Goal: Task Accomplishment & Management: Use online tool/utility

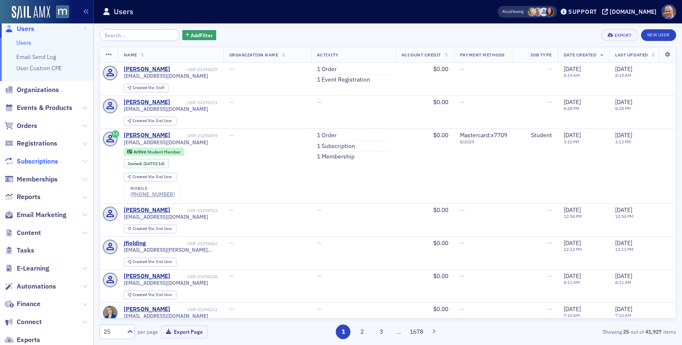
scroll to position [8, 0]
click at [84, 198] on icon at bounding box center [84, 198] width 5 height 5
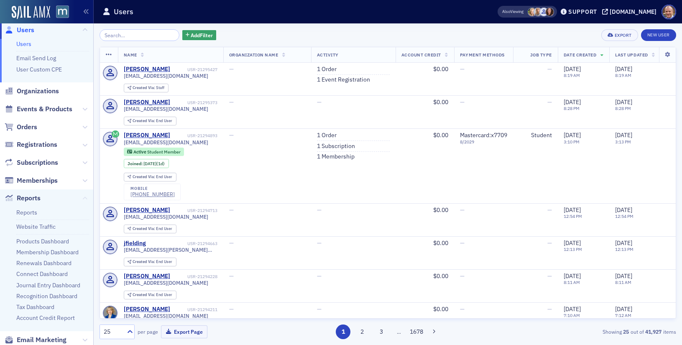
click at [84, 198] on icon at bounding box center [84, 198] width 5 height 5
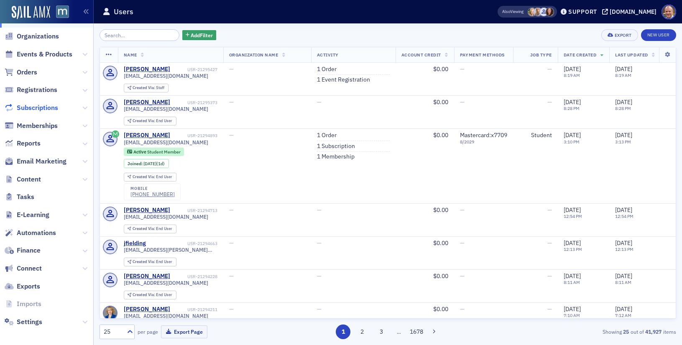
scroll to position [67, 0]
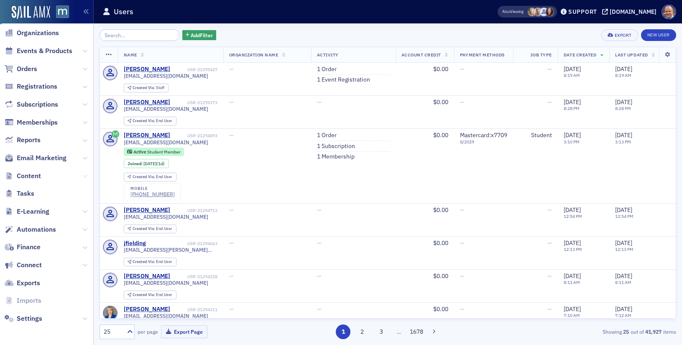
click at [84, 176] on icon at bounding box center [84, 176] width 5 height 5
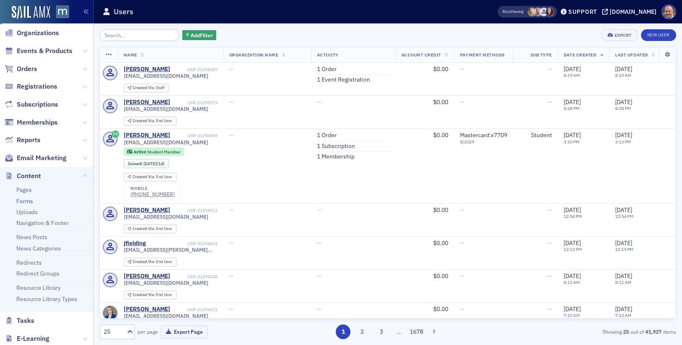
click at [28, 200] on link "Forms" at bounding box center [24, 201] width 17 height 8
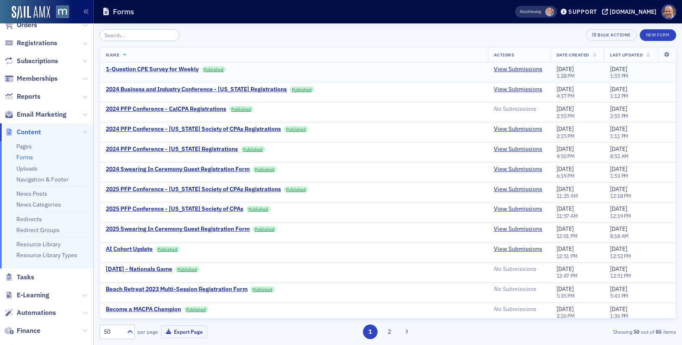
click at [161, 69] on div "1-Question CPE Survey for Weekly" at bounding box center [152, 70] width 93 height 8
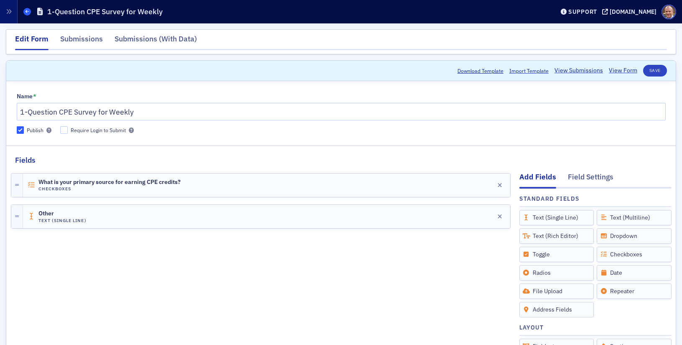
click at [28, 12] on icon at bounding box center [27, 12] width 3 height 4
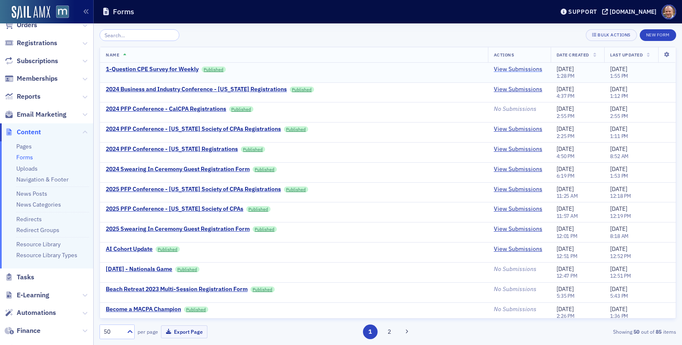
click at [508, 70] on link "View Submissions" at bounding box center [518, 70] width 49 height 8
